Goal: Transaction & Acquisition: Purchase product/service

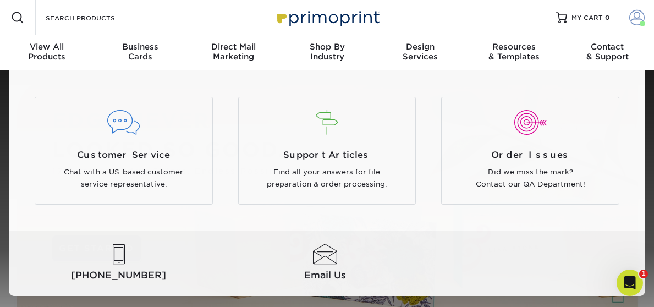
click at [639, 21] on span at bounding box center [636, 17] width 15 height 15
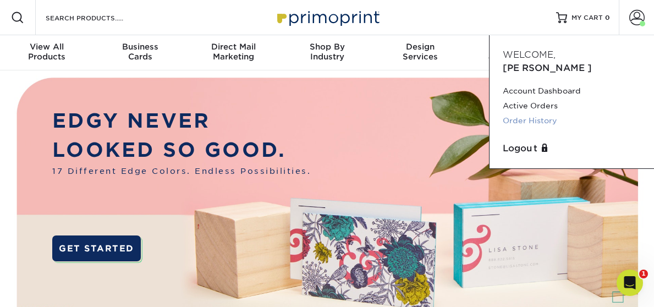
click at [536, 113] on link "Order History" at bounding box center [572, 120] width 138 height 15
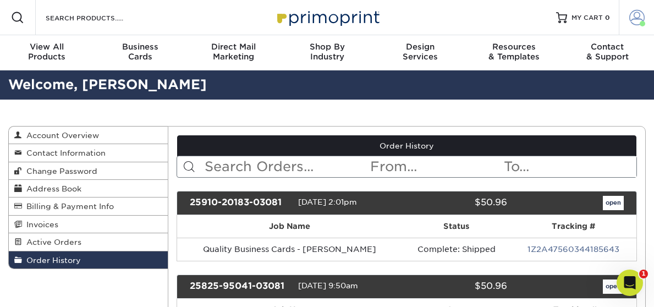
click at [636, 14] on span at bounding box center [636, 17] width 15 height 15
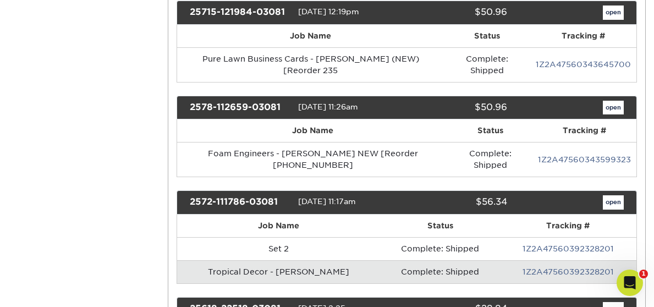
scroll to position [484, 0]
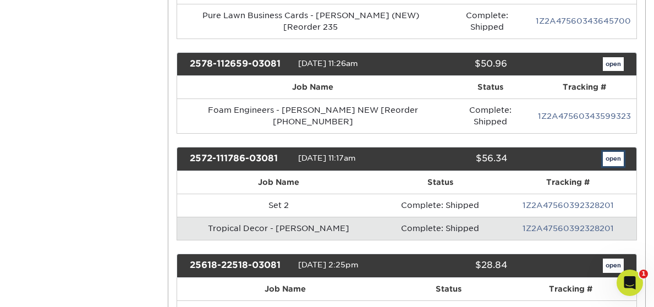
click at [607, 154] on link "open" at bounding box center [613, 159] width 21 height 14
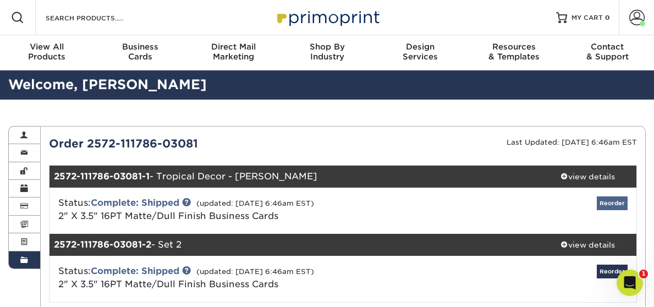
scroll to position [52, 0]
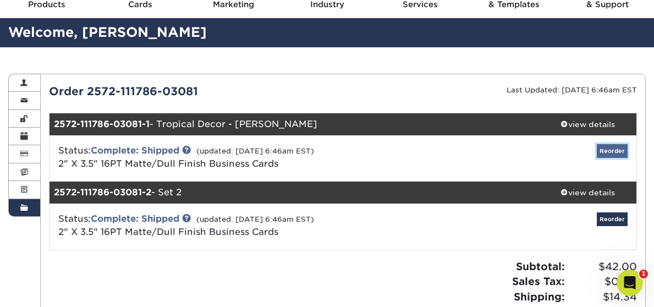
click at [606, 150] on link "Reorder" at bounding box center [612, 151] width 31 height 14
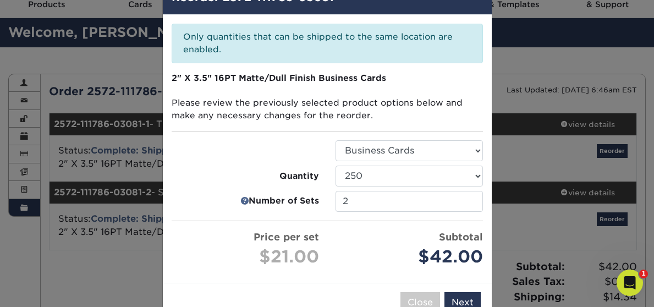
scroll to position [66, 0]
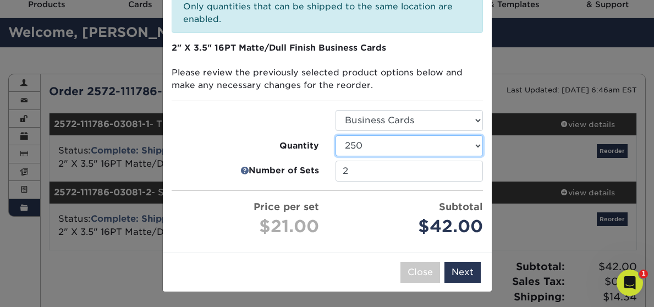
click at [417, 147] on select "100 250 500 1000 2500 5000" at bounding box center [408, 145] width 147 height 21
select select "f593fda3-2d5c-4b9e-9c2c-6197b899ae74"
click at [335, 135] on select "100 250 500 1000 2500 5000" at bounding box center [408, 145] width 147 height 21
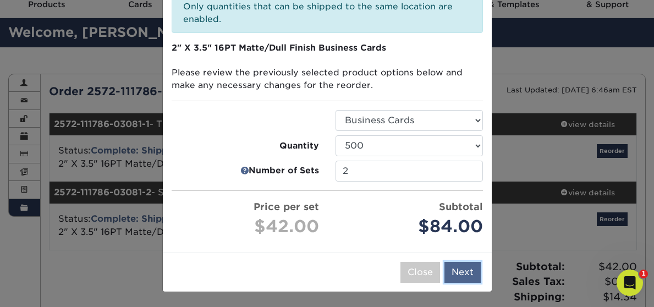
click at [463, 272] on button "Next" at bounding box center [462, 272] width 36 height 21
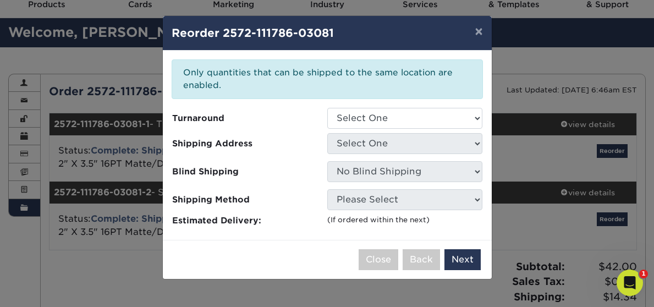
click at [370, 106] on div "Please select all options to continue. Only quantities that can be shipped to t…" at bounding box center [327, 145] width 329 height 189
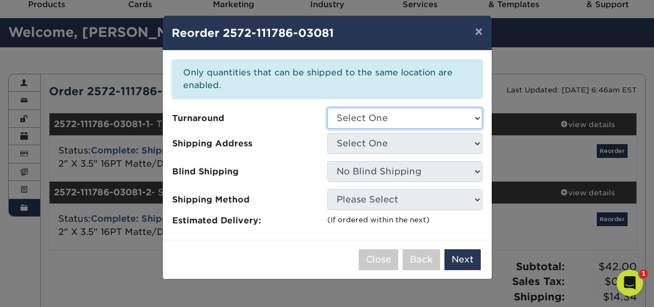
click at [369, 114] on select "Select One 2-4 Business Days 2 Day Next Business Day" at bounding box center [404, 118] width 155 height 21
select select "b78ebb40-f3d8-446a-8df3-6de10c612245"
click at [327, 108] on select "Select One 2-4 Business Days 2 Day Next Business Day" at bounding box center [404, 118] width 155 height 21
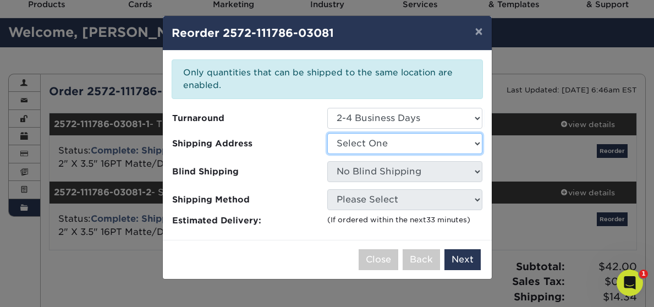
click at [363, 145] on select "Select One Bergfeld Recreation Foam Engineers Kirkwood Fence Liberty Fabricatin…" at bounding box center [404, 143] width 155 height 21
select select "94736"
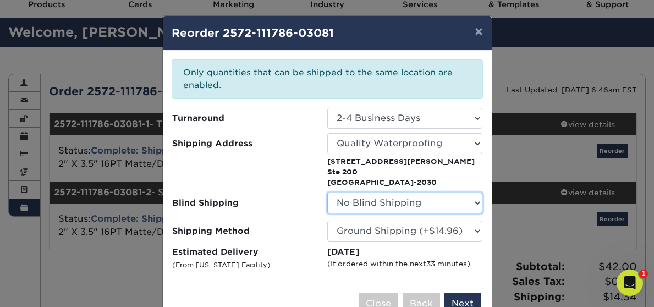
click at [377, 204] on select "No Blind Shipping Bergfeld Recreation Foam Engineers Kirkwood Fence Liberty Fab…" at bounding box center [404, 202] width 155 height 21
click at [327, 192] on select "No Blind Shipping Bergfeld Recreation Foam Engineers Kirkwood Fence Liberty Fab…" at bounding box center [404, 202] width 155 height 21
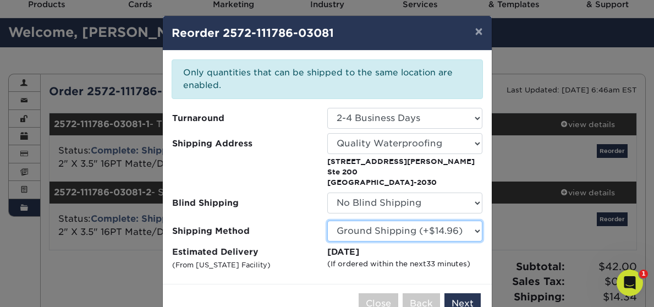
click at [355, 232] on select "Please Select Ground Shipping (+$14.96) 3 Day Shipping Service (+$15.34) 2 Day …" at bounding box center [404, 230] width 155 height 21
click at [327, 220] on select "Please Select Ground Shipping (+$14.96) 3 Day Shipping Service (+$15.34) 2 Day …" at bounding box center [404, 230] width 155 height 21
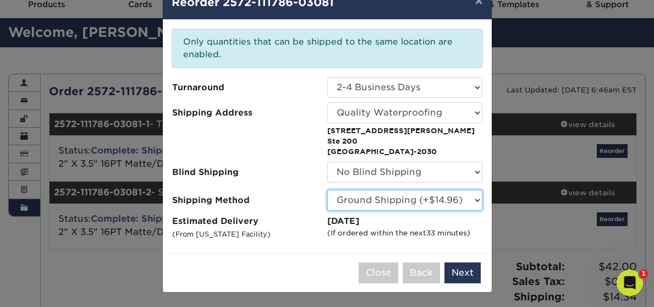
scroll to position [32, 0]
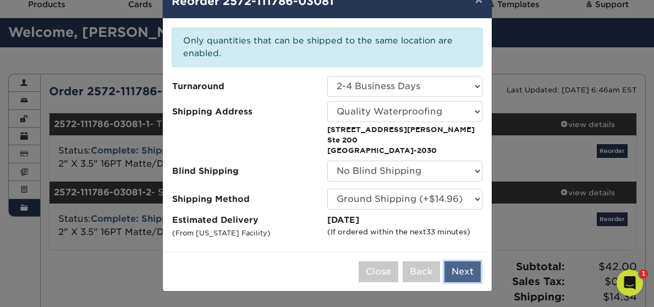
click at [463, 272] on button "Next" at bounding box center [462, 271] width 36 height 21
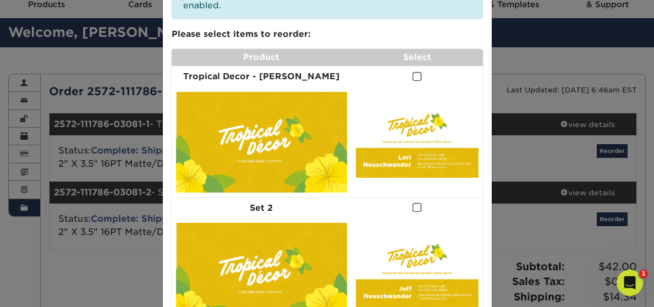
scroll to position [87, 0]
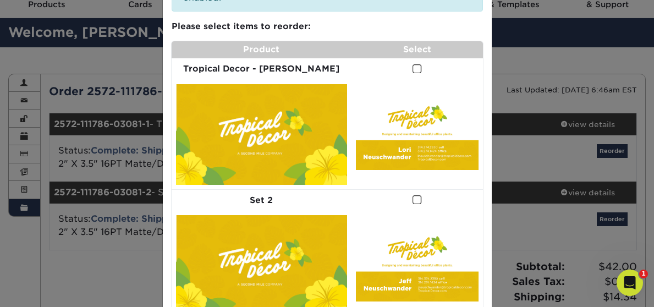
click at [412, 70] on span at bounding box center [416, 69] width 9 height 10
click at [0, 0] on input "checkbox" at bounding box center [0, 0] width 0 height 0
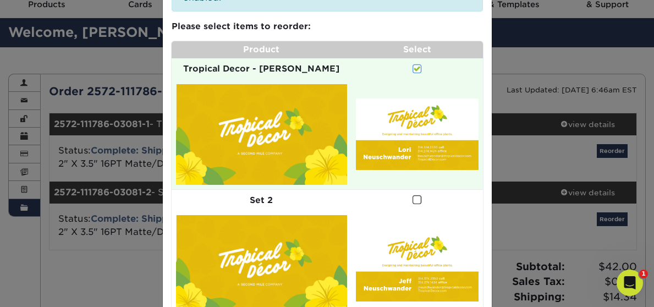
click at [412, 195] on span at bounding box center [416, 200] width 9 height 10
click at [0, 0] on input "checkbox" at bounding box center [0, 0] width 0 height 0
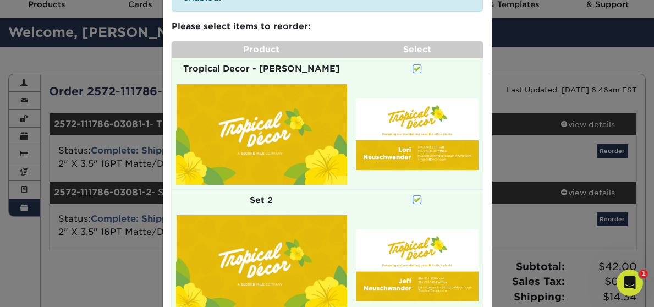
scroll to position [142, 0]
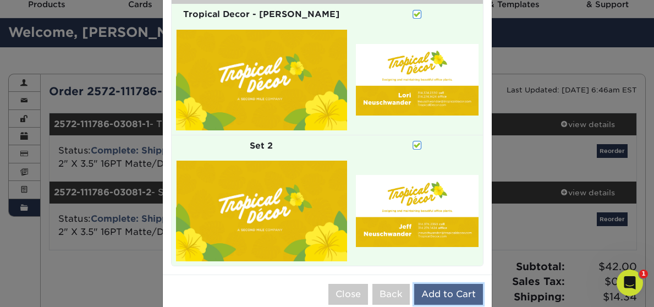
click at [431, 284] on button "Add to Cart" at bounding box center [448, 294] width 69 height 21
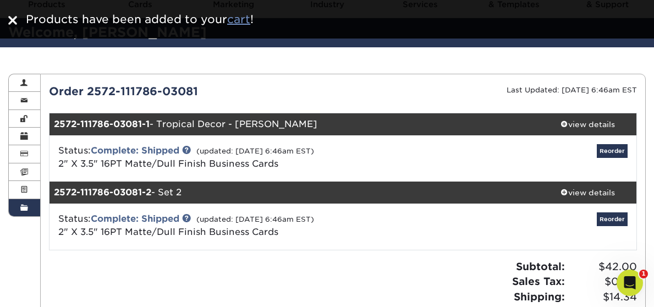
click at [241, 23] on u "cart" at bounding box center [238, 19] width 23 height 13
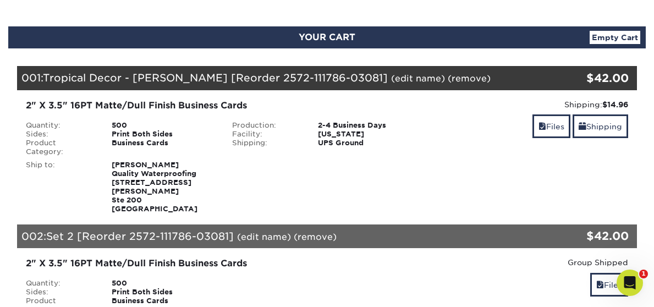
scroll to position [156, 0]
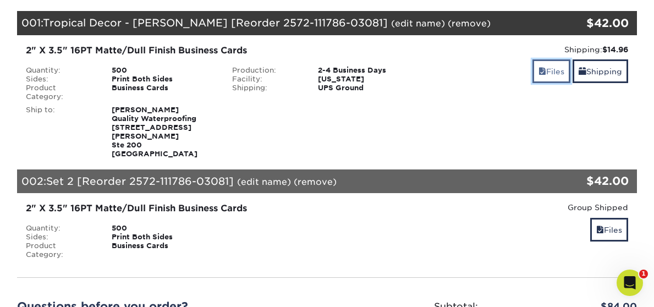
click at [548, 77] on link "Files" at bounding box center [551, 71] width 38 height 24
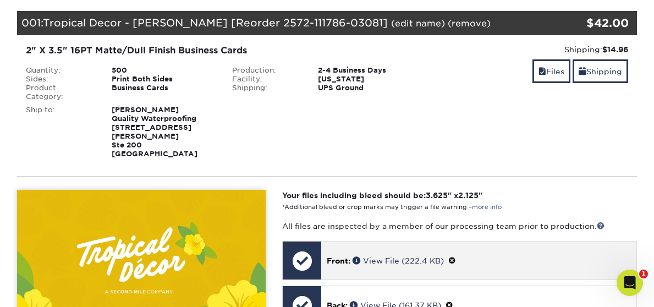
click at [452, 256] on span at bounding box center [452, 260] width 8 height 9
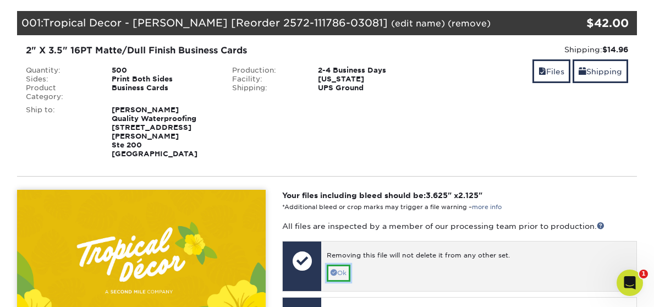
click at [350, 264] on link "Ok" at bounding box center [339, 272] width 24 height 17
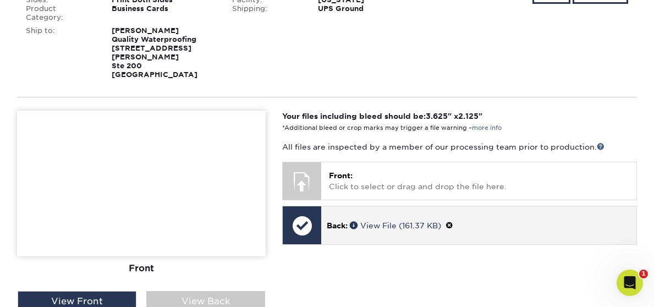
scroll to position [237, 0]
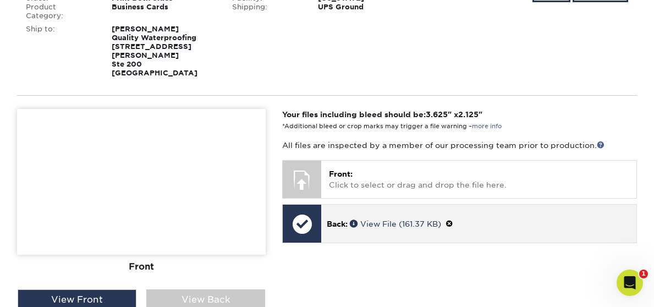
click at [453, 219] on span at bounding box center [449, 223] width 8 height 9
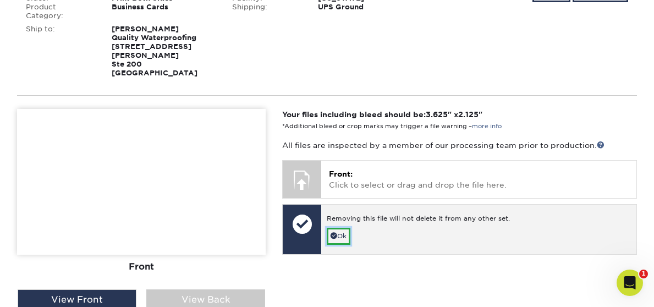
click at [338, 228] on link "Ok" at bounding box center [339, 236] width 24 height 17
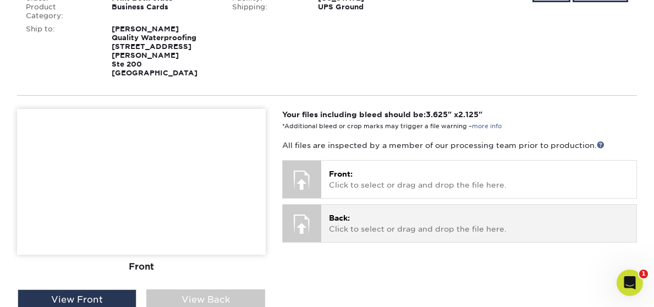
scroll to position [140, 0]
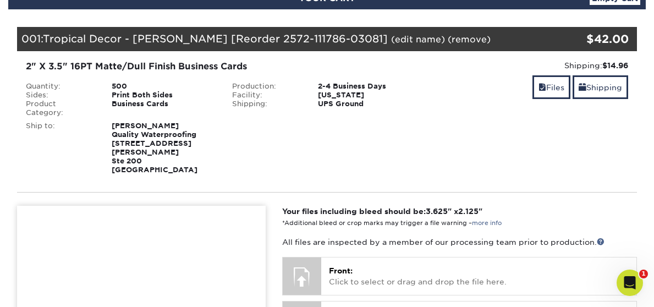
click at [391, 41] on link "(edit name)" at bounding box center [418, 39] width 54 height 10
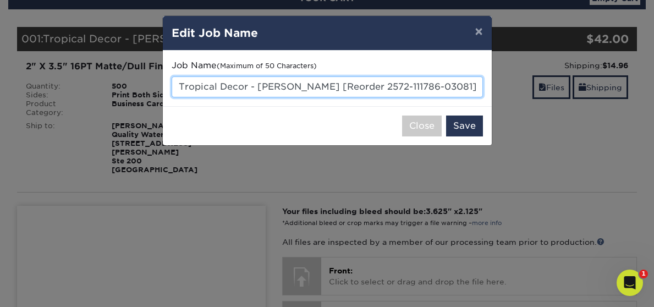
drag, startPoint x: 433, startPoint y: 87, endPoint x: 109, endPoint y: 87, distance: 323.8
click at [110, 87] on div "× Edit Job Name Job Name (Maximum of 50 Characters) Tropical Decor - Lori [Reor…" at bounding box center [327, 153] width 654 height 307
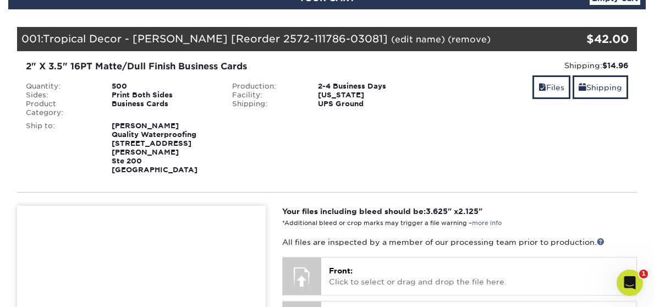
click at [391, 40] on link "(edit name)" at bounding box center [418, 39] width 54 height 10
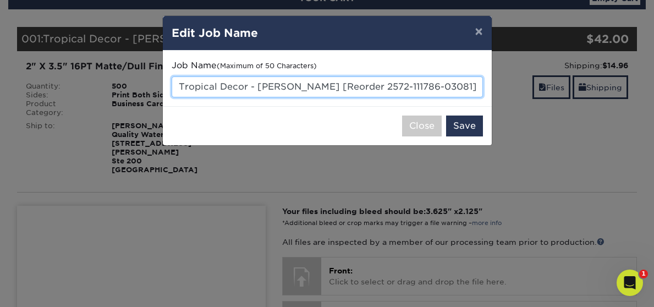
click at [416, 84] on input "Tropical Decor - Lori [Reorder 2572-111786-03081]" at bounding box center [327, 86] width 311 height 21
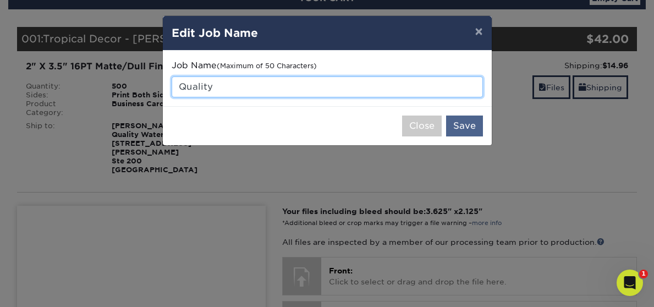
type input "Quality"
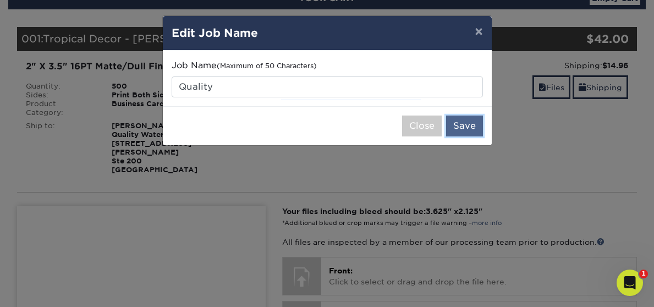
click at [472, 124] on button "Save" at bounding box center [464, 125] width 37 height 21
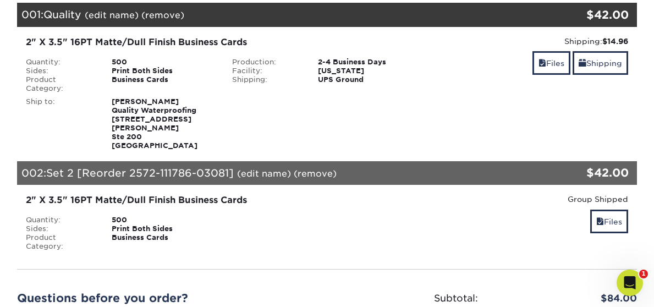
scroll to position [148, 0]
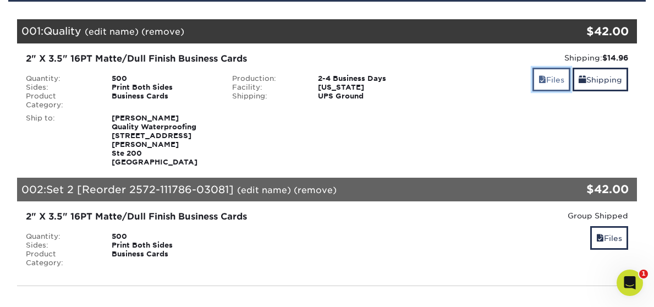
click at [549, 75] on link "Files" at bounding box center [551, 80] width 38 height 24
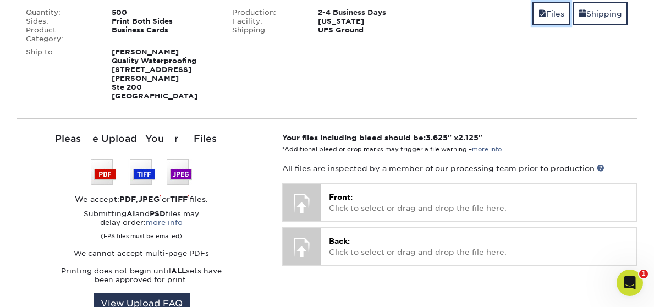
scroll to position [227, 0]
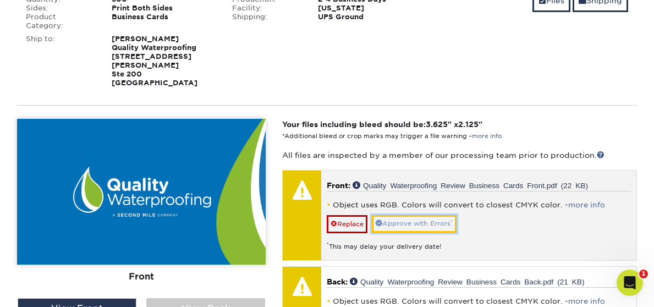
click at [412, 215] on link "Approve with Errors *" at bounding box center [414, 223] width 85 height 17
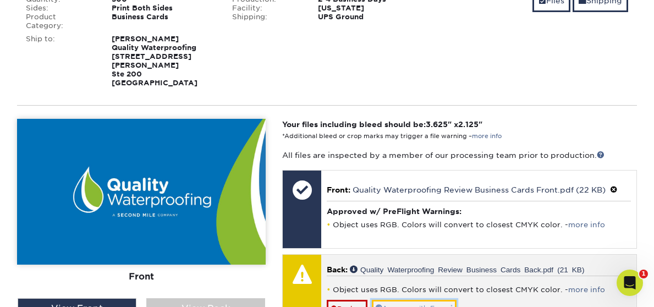
click at [410, 300] on link "Approve with Errors *" at bounding box center [414, 308] width 85 height 17
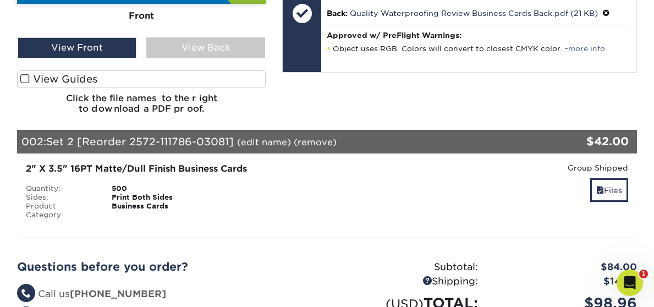
scroll to position [506, 0]
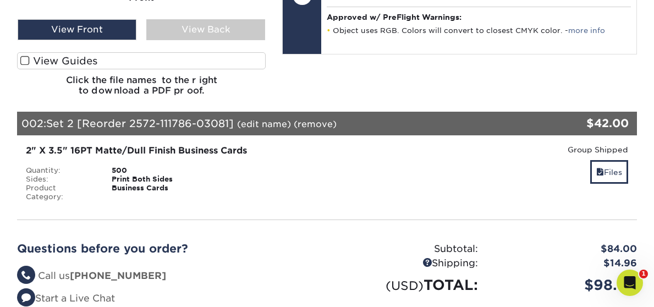
click at [261, 119] on link "(edit name)" at bounding box center [264, 124] width 54 height 10
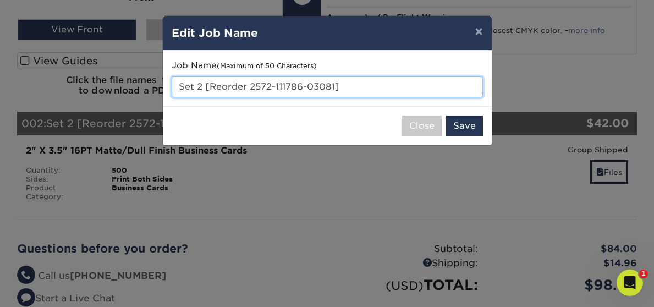
click at [351, 89] on input "Set 2 [Reorder 2572-111786-03081]" at bounding box center [327, 86] width 311 height 21
drag, startPoint x: 351, startPoint y: 88, endPoint x: 351, endPoint y: 69, distance: 18.7
click at [351, 86] on input "Set 2 [Reorder 2572-111786-03081]" at bounding box center [327, 86] width 311 height 21
type input "Foam"
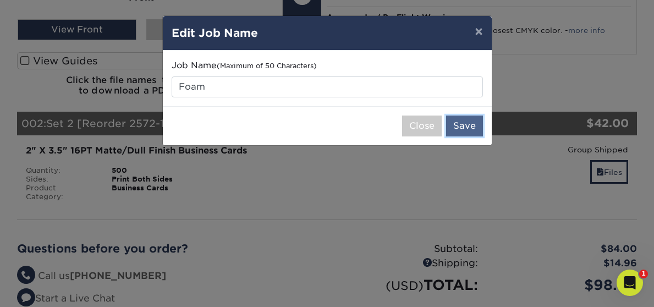
click at [464, 123] on button "Save" at bounding box center [464, 125] width 37 height 21
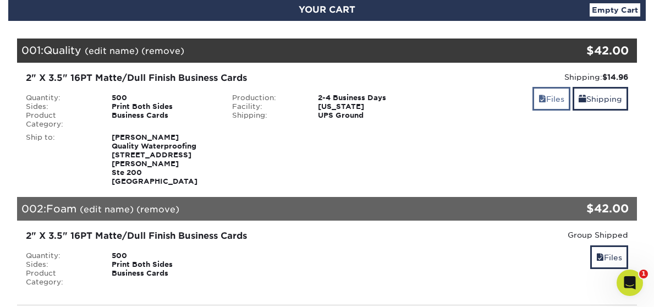
scroll to position [131, 0]
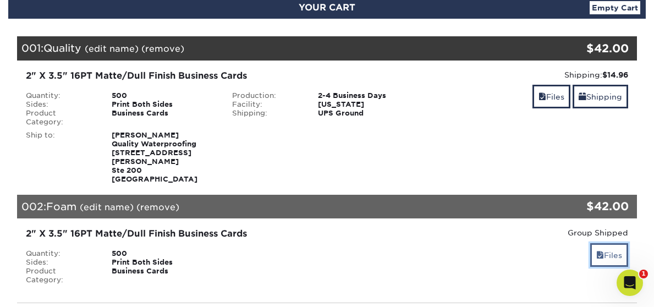
click at [614, 243] on link "Files" at bounding box center [609, 255] width 38 height 24
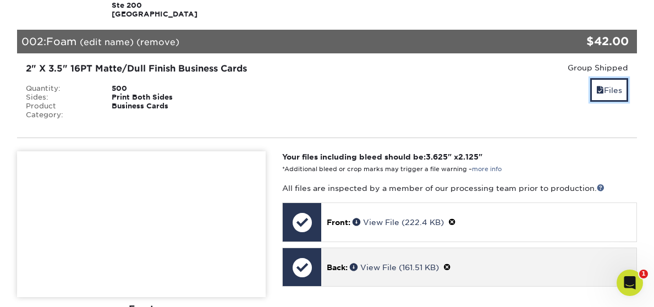
scroll to position [344, 0]
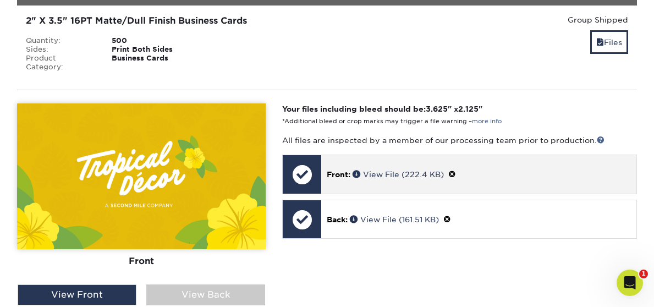
click at [453, 170] on span at bounding box center [452, 174] width 8 height 9
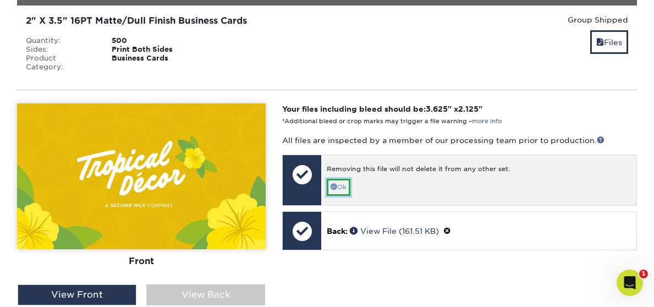
click at [345, 179] on link "Ok" at bounding box center [339, 187] width 24 height 17
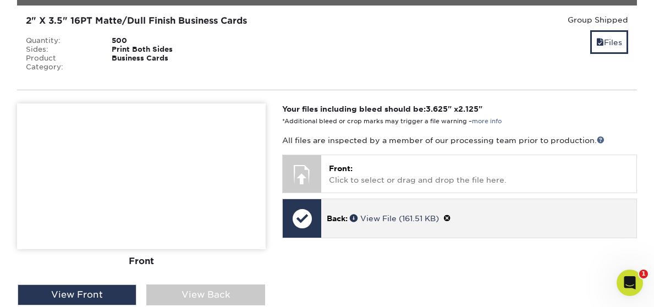
click at [451, 214] on span at bounding box center [447, 218] width 8 height 9
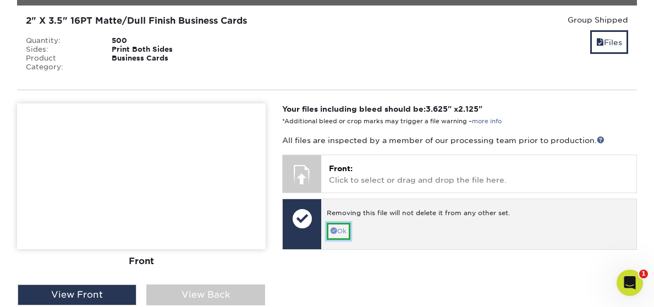
click at [335, 223] on link "Ok" at bounding box center [339, 231] width 24 height 17
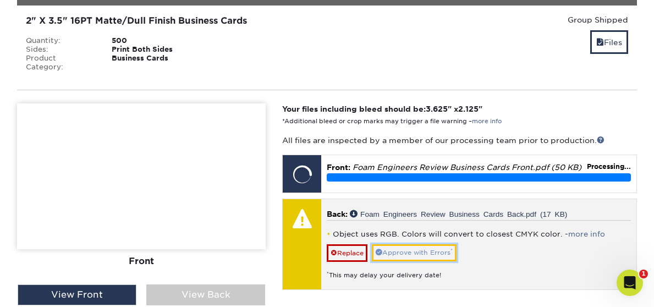
click at [406, 244] on link "Approve with Errors *" at bounding box center [414, 252] width 85 height 17
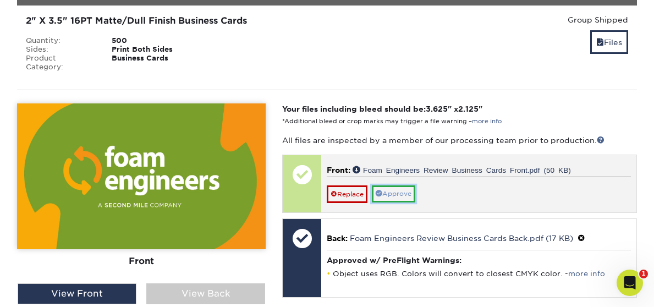
click at [397, 185] on link "Approve" at bounding box center [393, 193] width 43 height 17
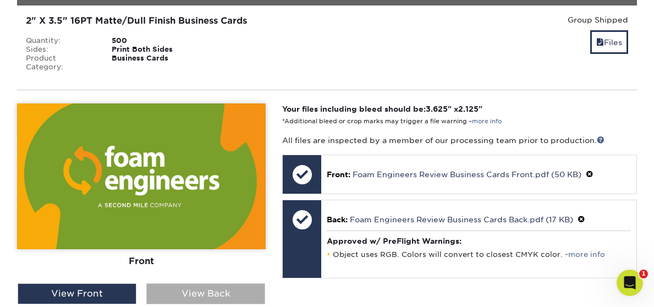
click at [231, 283] on div "View Back" at bounding box center [205, 293] width 119 height 21
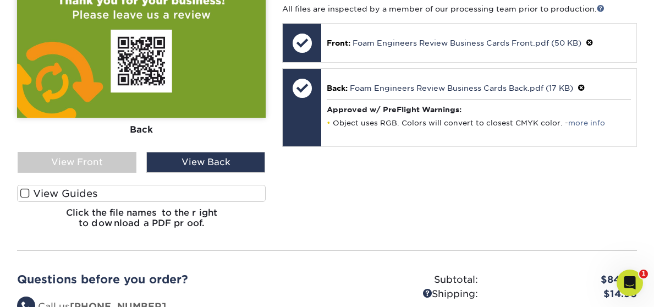
scroll to position [472, 0]
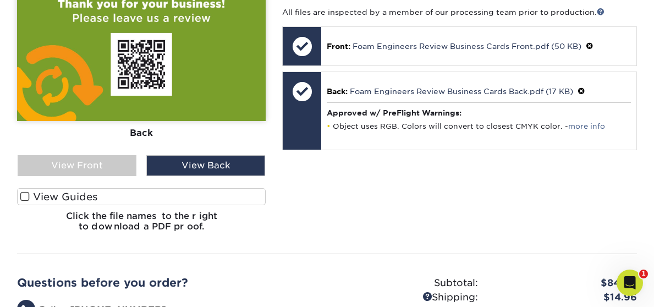
click at [391, 198] on div "Your files including bleed should be: 3.625 " x 2.125 " *Additional bleed or cr…" at bounding box center [459, 107] width 371 height 265
click at [387, 196] on div "Your files including bleed should be: 3.625 " x 2.125 " *Additional bleed or cr…" at bounding box center [459, 107] width 371 height 265
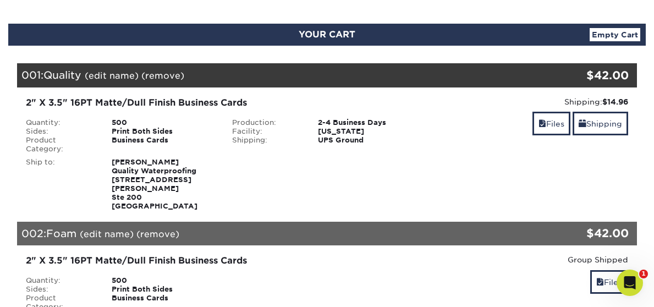
scroll to position [65, 0]
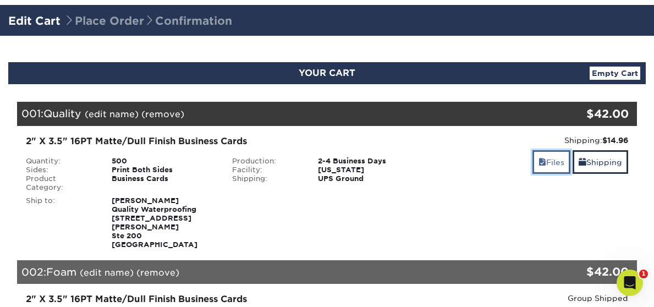
click at [540, 167] on link "Files" at bounding box center [551, 162] width 38 height 24
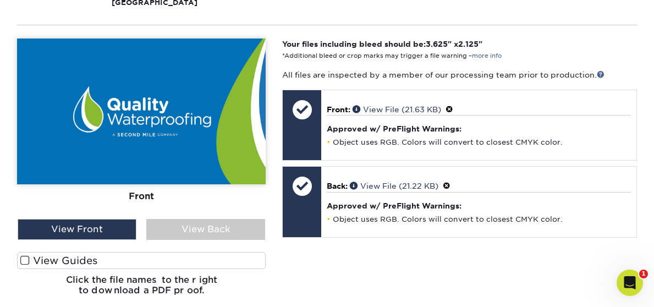
scroll to position [311, 0]
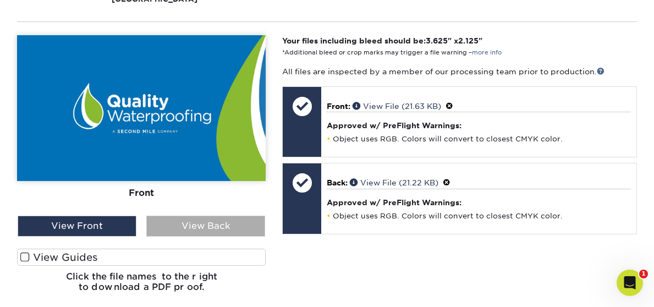
click at [216, 216] on div "View Back" at bounding box center [205, 226] width 119 height 21
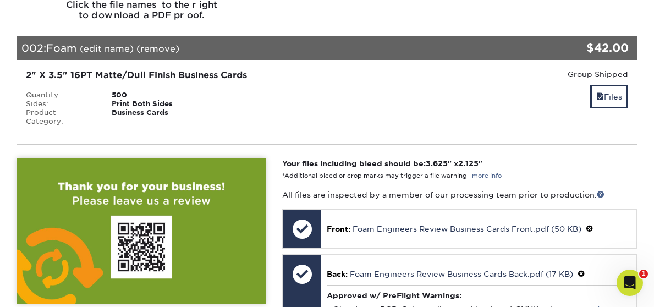
scroll to position [634, 0]
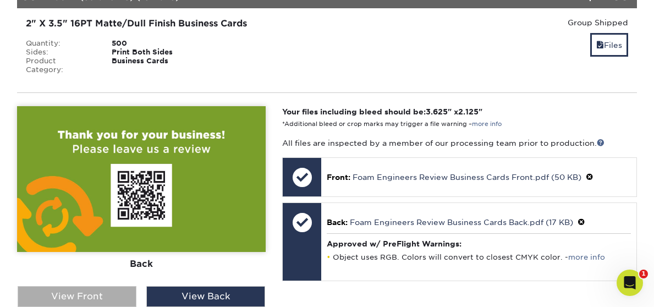
click at [104, 286] on div "View Front" at bounding box center [77, 296] width 119 height 21
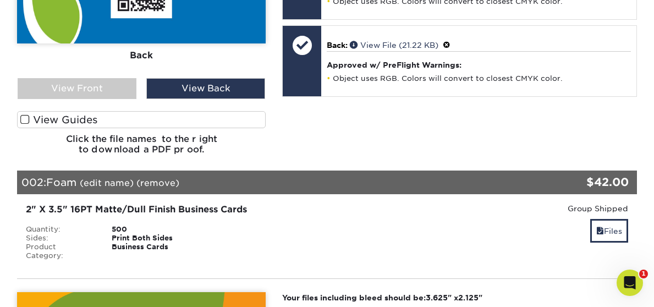
scroll to position [453, 0]
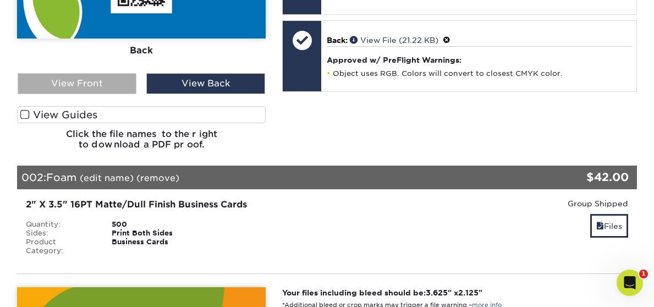
click at [64, 73] on div "View Front" at bounding box center [77, 83] width 119 height 21
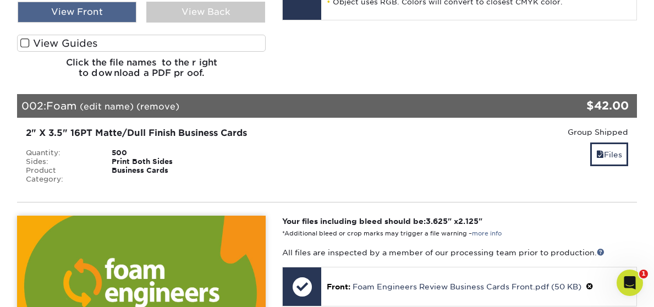
scroll to position [562, 0]
